Goal: Browse casually

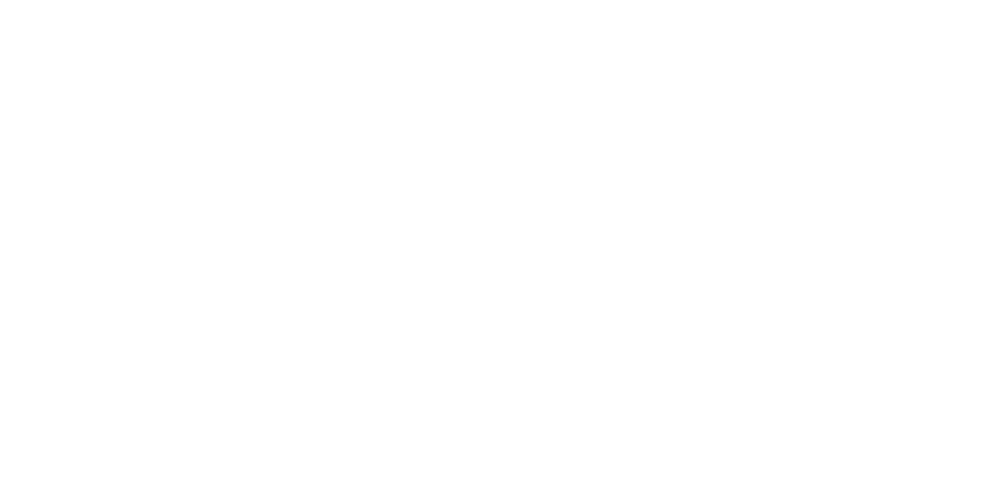
scroll to position [3308, 0]
